Goal: Information Seeking & Learning: Understand process/instructions

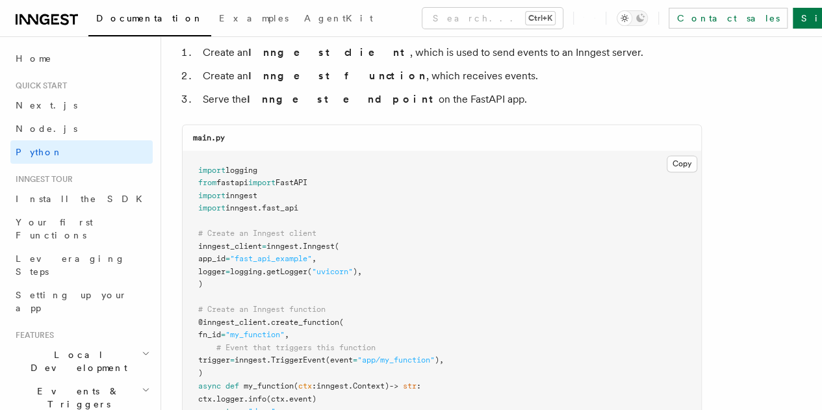
scroll to position [845, 0]
drag, startPoint x: 192, startPoint y: 160, endPoint x: 226, endPoint y: 177, distance: 38.1
click at [226, 177] on pre "import logging from fastapi import FastAPI import inngest import inngest . fast…" at bounding box center [442, 322] width 518 height 343
click at [226, 177] on span "fastapi" at bounding box center [232, 181] width 32 height 9
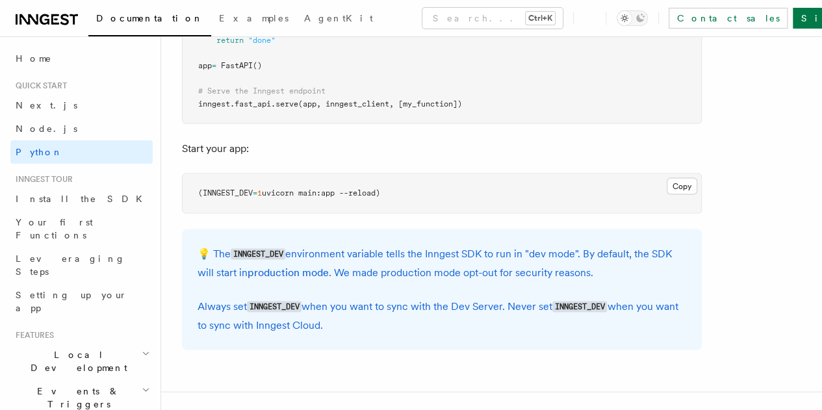
scroll to position [1216, 0]
click at [223, 251] on p "💡 The INNGEST_DEV environment variable tells the Inngest SDK to run in "dev mod…" at bounding box center [442, 262] width 489 height 37
click at [296, 293] on div "💡 The INNGEST_DEV environment variable tells the Inngest SDK to run in "dev mod…" at bounding box center [442, 288] width 520 height 121
drag, startPoint x: 217, startPoint y: 249, endPoint x: 603, endPoint y: 327, distance: 393.7
click at [603, 327] on div "💡 The INNGEST_DEV environment variable tells the Inngest SDK to run in "dev mod…" at bounding box center [442, 288] width 520 height 121
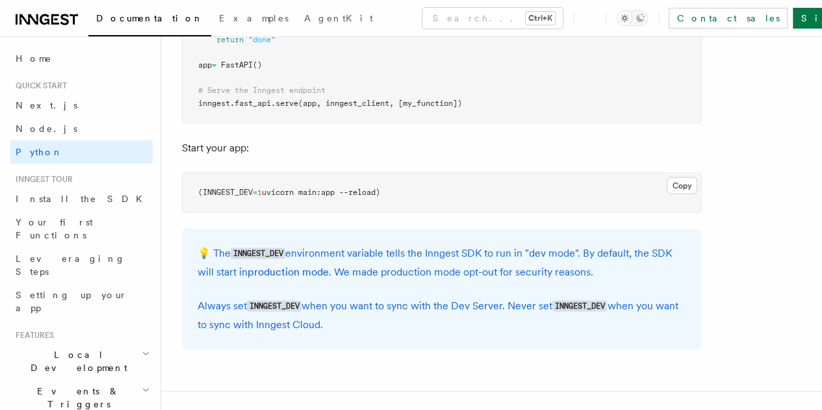
click at [603, 327] on p "Always set INNGEST_DEV when you want to sync with the Dev Server. Never set INN…" at bounding box center [442, 314] width 489 height 37
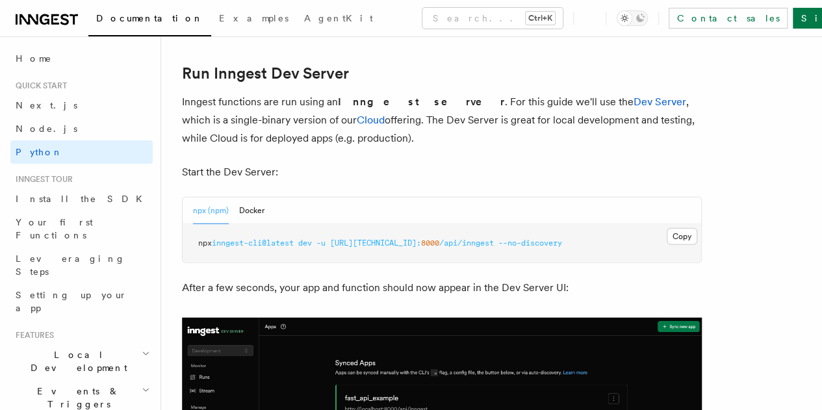
scroll to position [1585, 0]
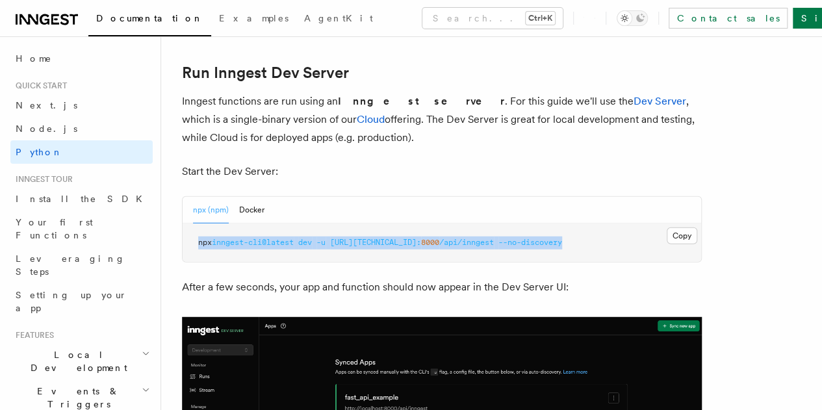
drag, startPoint x: 195, startPoint y: 238, endPoint x: 589, endPoint y: 234, distance: 393.8
click at [589, 234] on pre "npx inngest-cli@latest dev -u [URL][TECHNICAL_ID]: 8000 /api/inngest --no-disco…" at bounding box center [442, 243] width 518 height 39
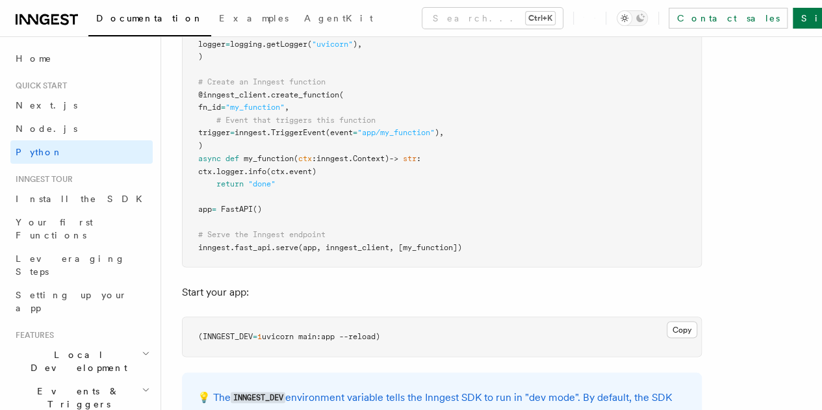
scroll to position [1073, 0]
click at [61, 194] on span "Install the SDK" at bounding box center [83, 199] width 134 height 10
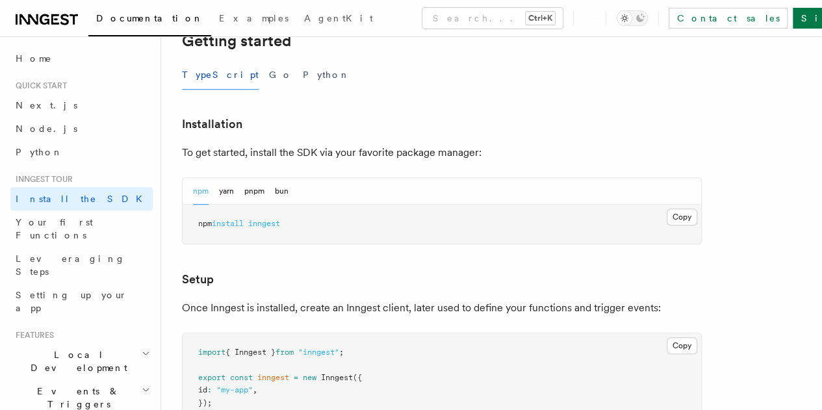
scroll to position [287, 0]
click at [303, 79] on button "Python" at bounding box center [326, 75] width 47 height 29
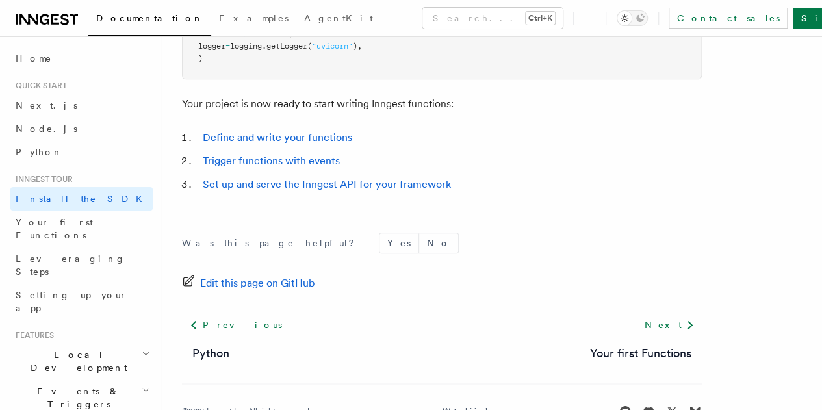
scroll to position [699, 0]
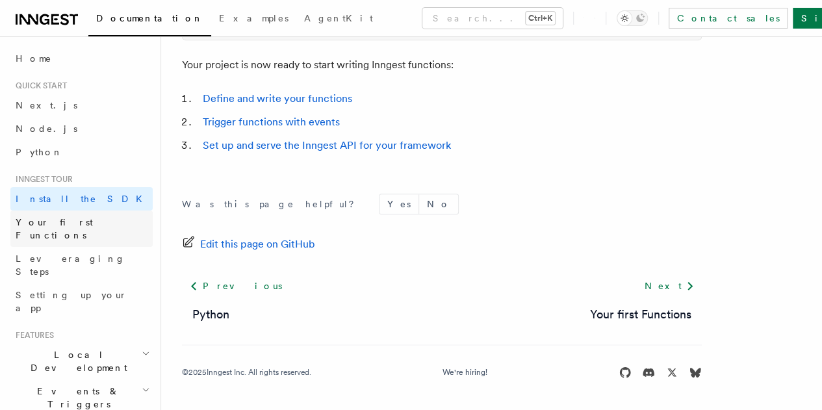
click at [50, 225] on span "Your first Functions" at bounding box center [54, 228] width 77 height 23
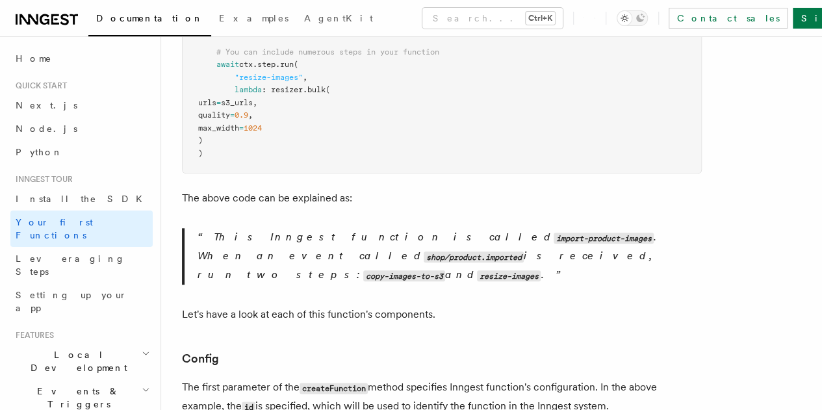
scroll to position [584, 0]
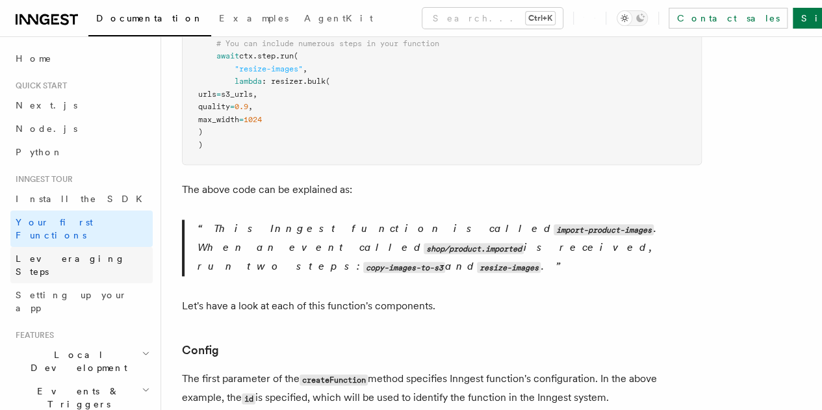
click at [85, 254] on link "Leveraging Steps" at bounding box center [81, 265] width 142 height 36
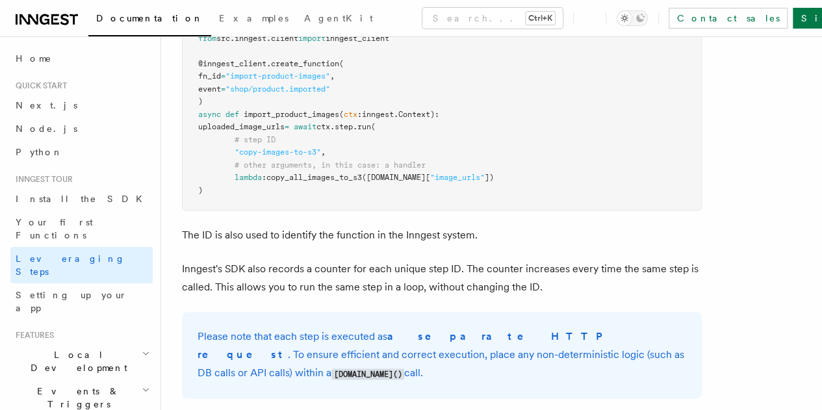
scroll to position [728, 0]
click at [53, 290] on span "Setting up your app" at bounding box center [72, 301] width 112 height 23
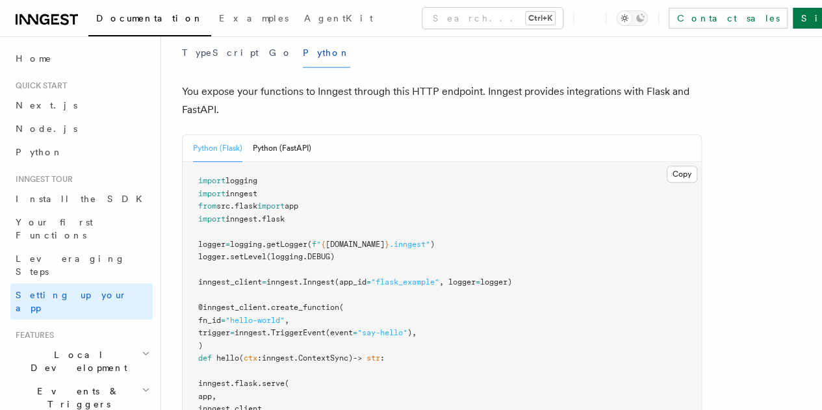
scroll to position [515, 0]
click at [258, 136] on button "Python (FastAPI)" at bounding box center [282, 149] width 58 height 27
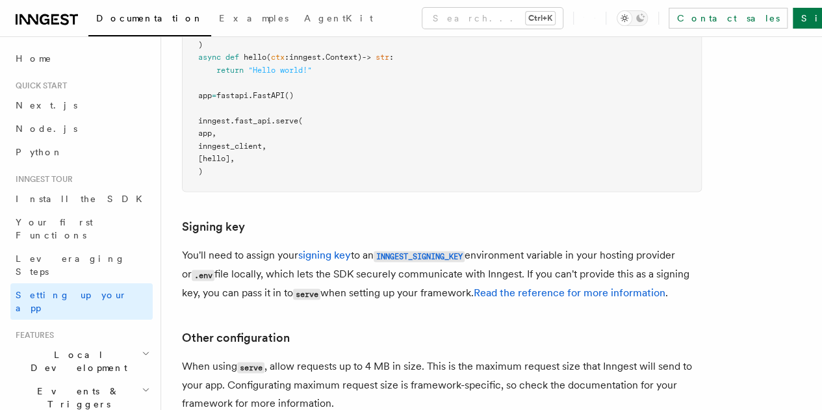
scroll to position [817, 0]
click at [302, 217] on h3 "Signing key" at bounding box center [442, 226] width 520 height 18
drag, startPoint x: 302, startPoint y: 177, endPoint x: 195, endPoint y: 186, distance: 107.6
click at [195, 217] on h3 "Signing key" at bounding box center [442, 226] width 520 height 18
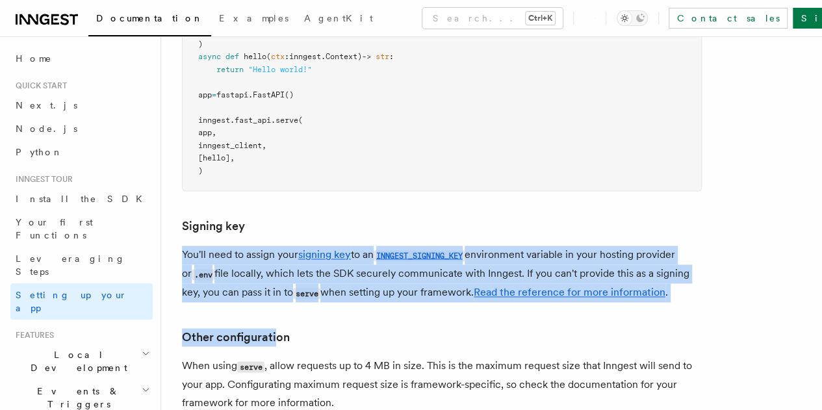
drag, startPoint x: 273, startPoint y: 279, endPoint x: 166, endPoint y: 205, distance: 129.8
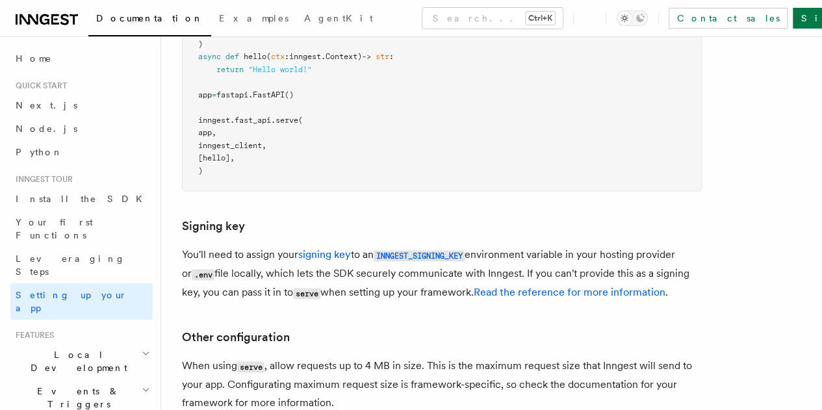
click at [296, 274] on article "Inngest tour Setting up your Inngest app With Inngest, you define functions or …" at bounding box center [491, 24] width 619 height 1568
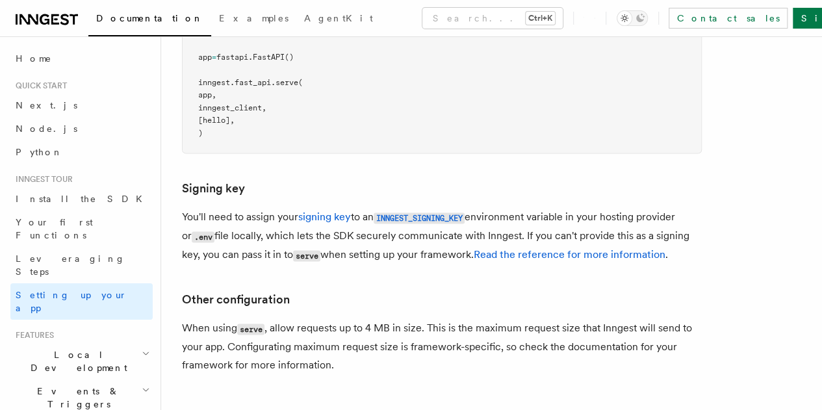
scroll to position [1006, 0]
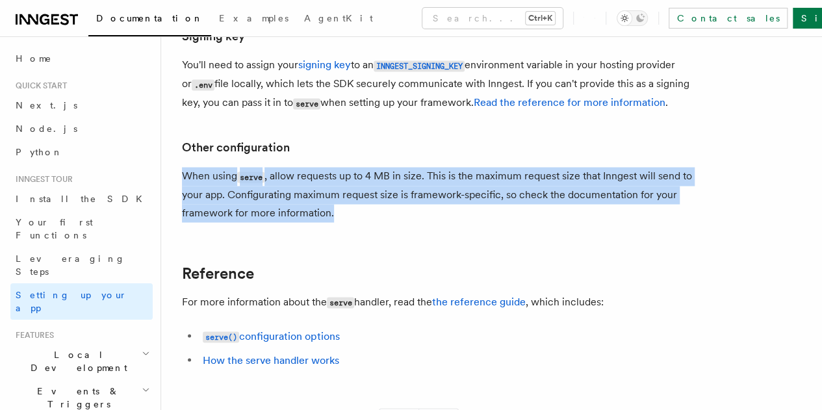
drag, startPoint x: 376, startPoint y: 183, endPoint x: 183, endPoint y: 142, distance: 197.4
click at [183, 167] on p "When using serve , allow requests up to 4 MB in size. This is the maximum reque…" at bounding box center [442, 194] width 520 height 55
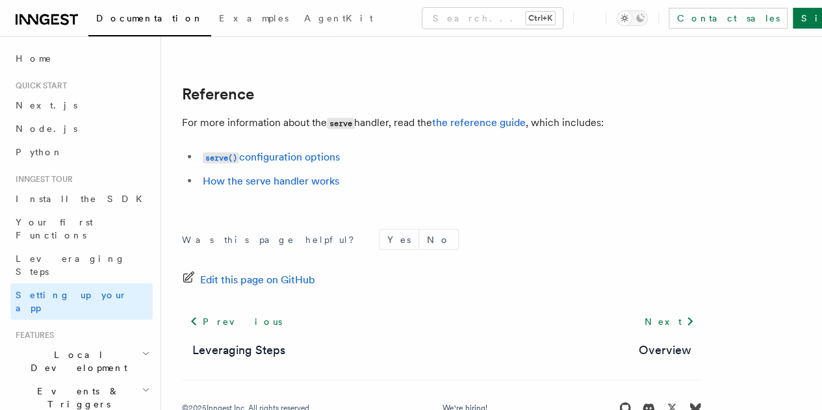
scroll to position [1187, 0]
click at [142, 348] on icon "button" at bounding box center [146, 353] width 8 height 10
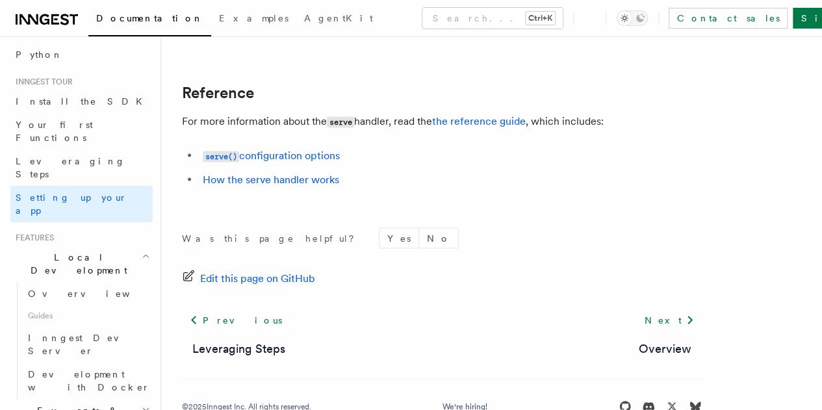
scroll to position [97, 0]
click at [75, 282] on link "Overview" at bounding box center [88, 293] width 130 height 23
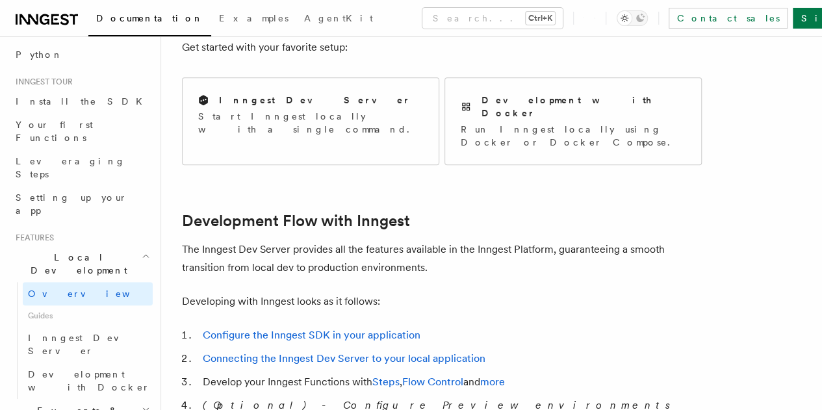
scroll to position [524, 0]
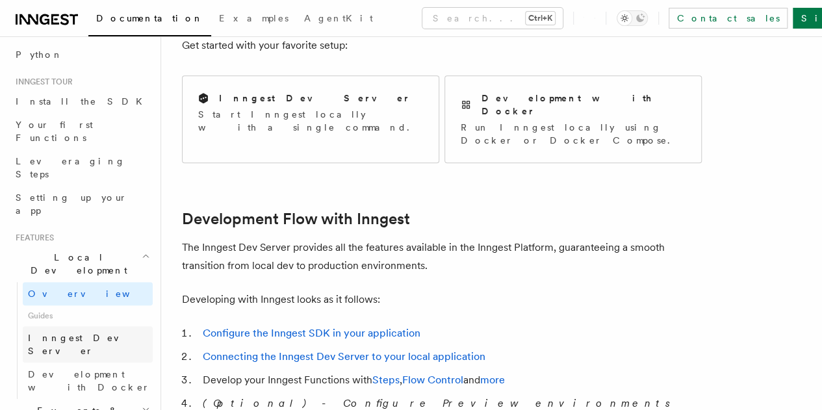
click at [71, 331] on span "Inngest Dev Server" at bounding box center [90, 344] width 125 height 26
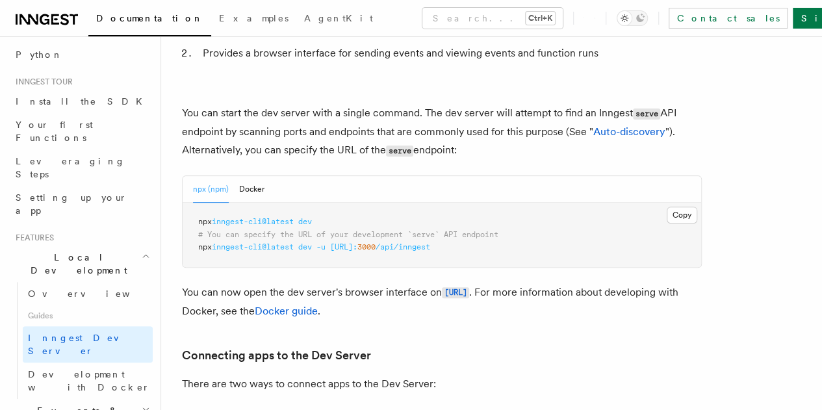
scroll to position [134, 0]
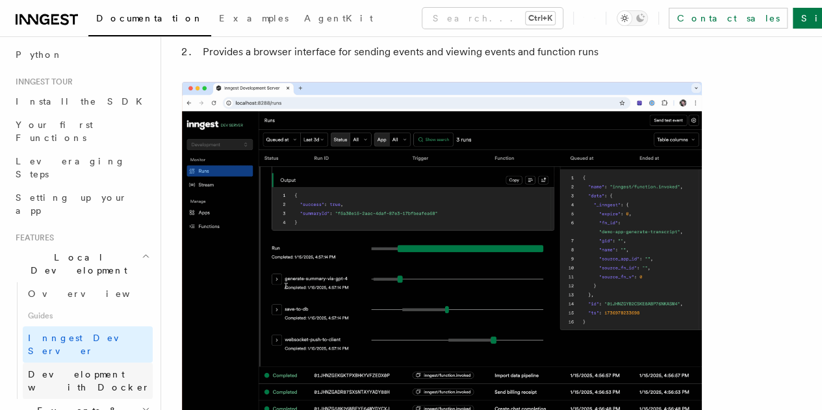
click at [121, 369] on span "Development with Docker" at bounding box center [89, 380] width 122 height 23
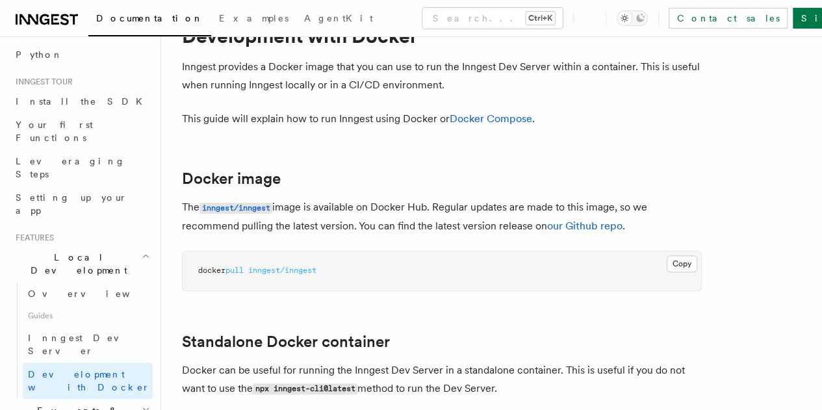
scroll to position [61, 0]
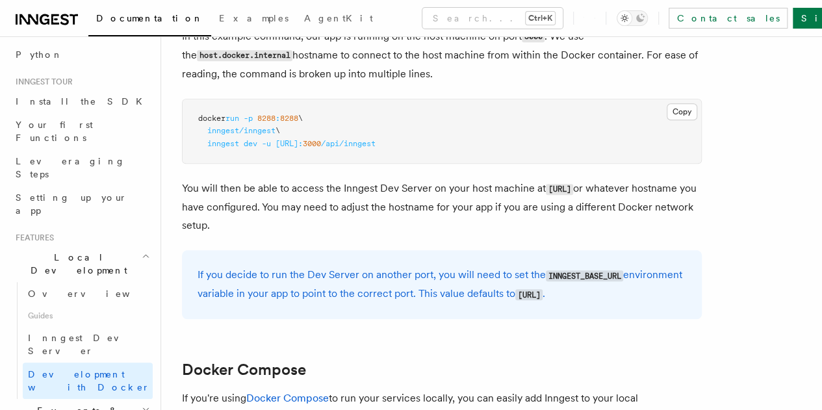
scroll to position [541, 0]
click at [667, 120] on button "Copy Copied" at bounding box center [682, 111] width 31 height 17
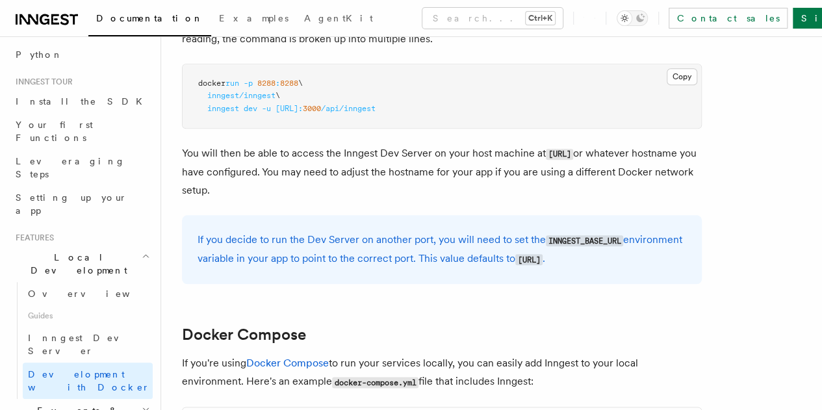
scroll to position [485, 0]
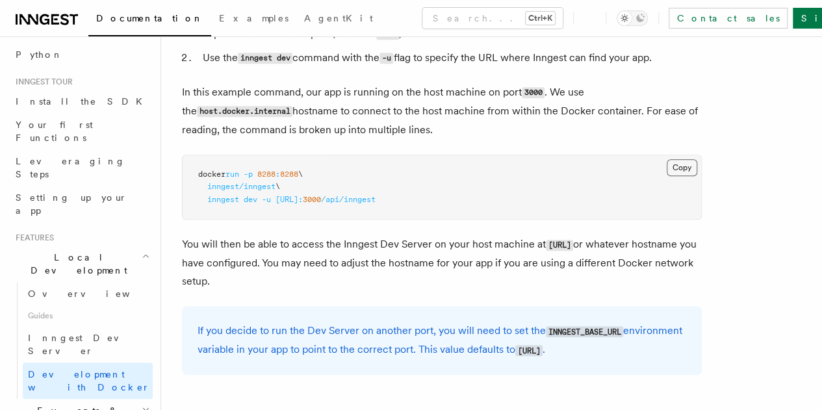
click at [667, 176] on button "Copy Copied" at bounding box center [682, 167] width 31 height 17
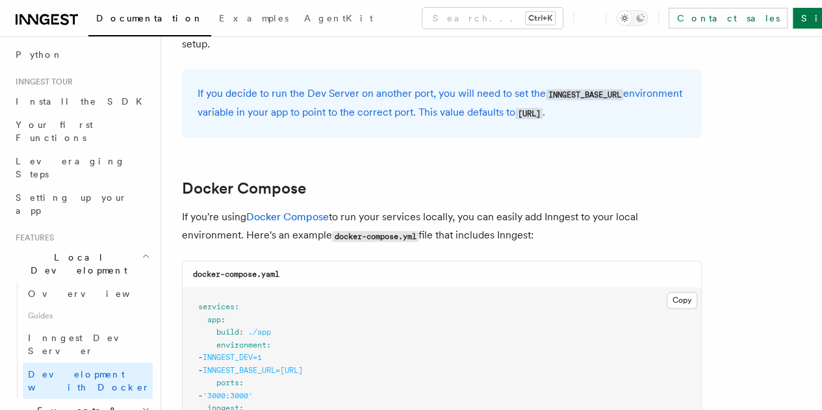
scroll to position [722, 0]
drag, startPoint x: 200, startPoint y: 149, endPoint x: 298, endPoint y: 152, distance: 97.5
click at [515, 118] on code "[URL]" at bounding box center [528, 112] width 27 height 11
copy code "[URL]"
click at [515, 118] on code "[URL]" at bounding box center [528, 112] width 27 height 11
